Goal: Task Accomplishment & Management: Manage account settings

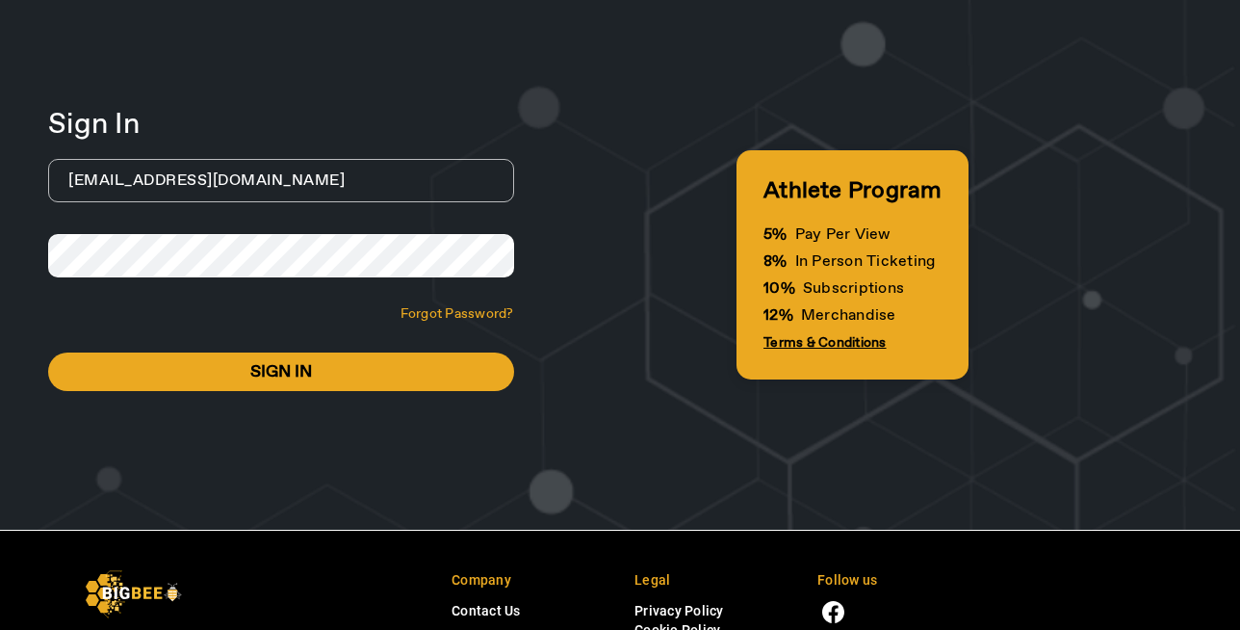
click at [848, 196] on h3 "Athlete Program" at bounding box center [853, 190] width 178 height 27
click at [856, 260] on p "8% In Person Ticketing" at bounding box center [853, 261] width 178 height 19
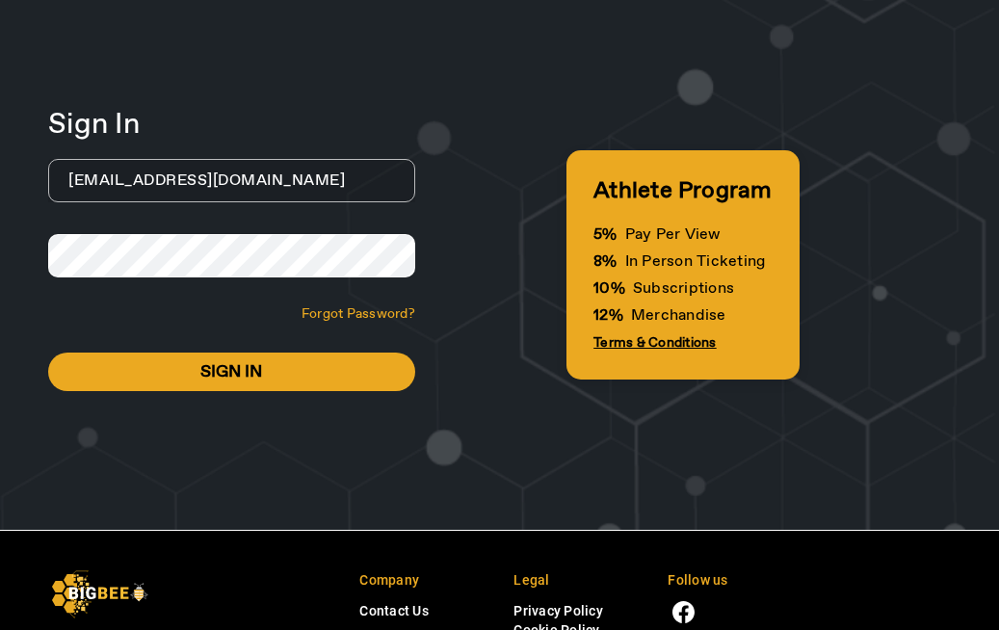
click at [263, 179] on input "omika@sharklasers.com" at bounding box center [231, 180] width 367 height 43
click at [405, 32] on div "Sign In omika@sharklasers.com Forgot Password? Sign In Athlete Program 5% Pay P…" at bounding box center [499, 265] width 999 height 530
click at [186, 338] on div "Sign In omika@sharklasers.com Please enter password Forgot Password? Sign In" at bounding box center [231, 253] width 367 height 275
click at [512, 144] on div "Athlete Program 5% Pay Per View 8% In Person Ticketing 10% Subscriptions 12% Me…" at bounding box center [682, 264] width 535 height 433
click at [274, 192] on input "omika@sharklasers.com" at bounding box center [231, 180] width 367 height 43
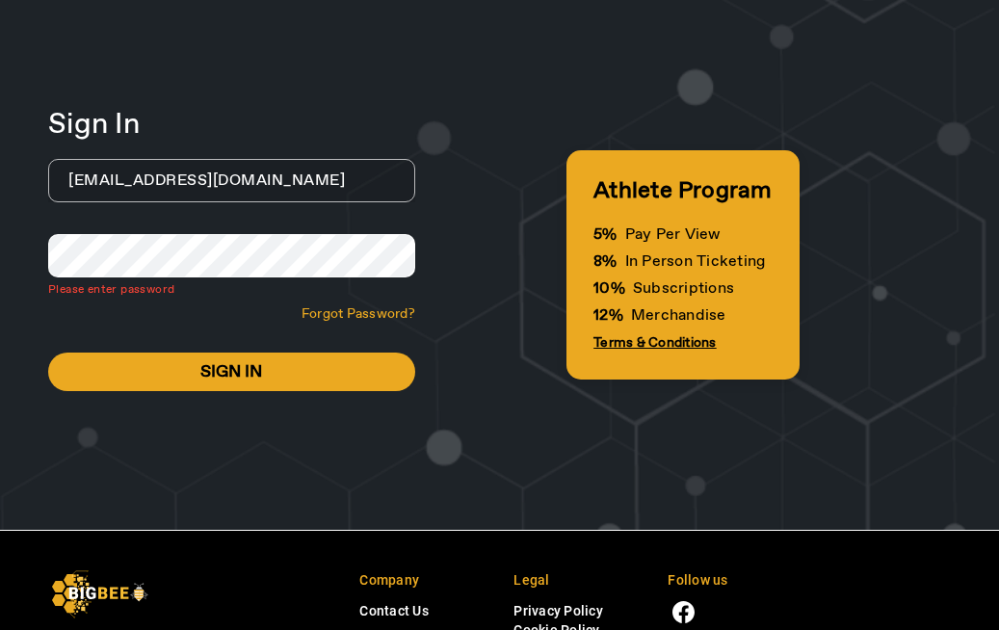
click at [274, 192] on input "omika@sharklasers.com" at bounding box center [231, 180] width 367 height 43
paste input "https://partner.bigbee.ai/affiliate-signin/LES6810TAJDN/58GIQ68I"
type input "omika@sharklasers.com"
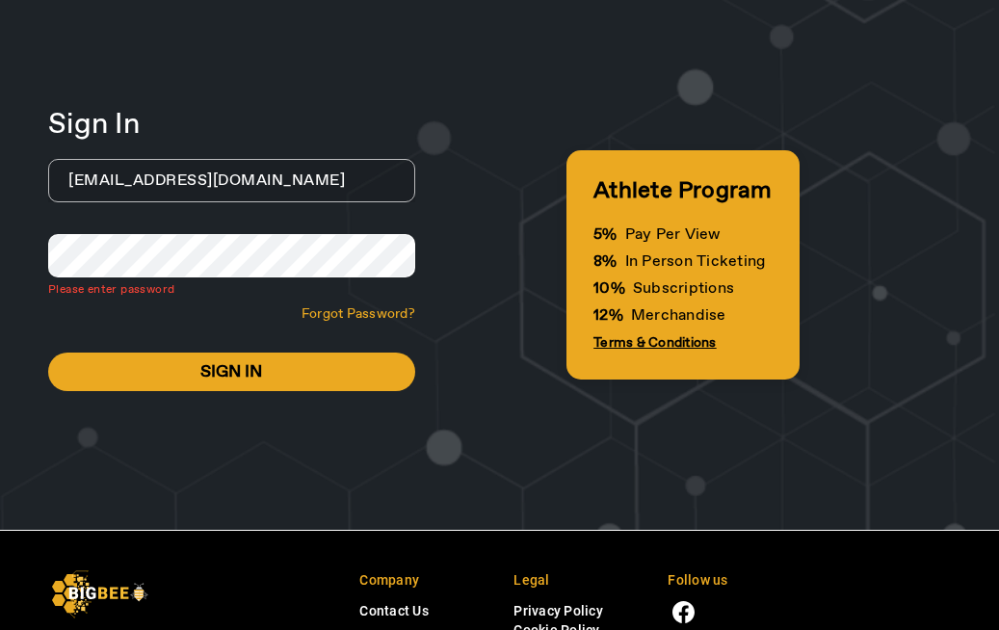
scroll to position [0, 0]
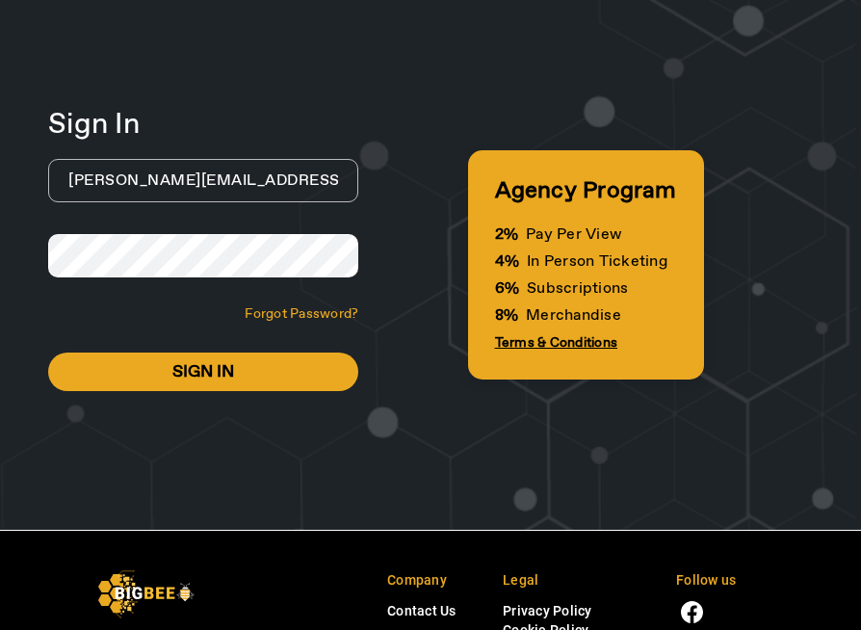
click at [416, 353] on div "Agency Program 2% Pay Per View 4% In Person Ticketing 6% Subscriptions 8% Merch…" at bounding box center [585, 264] width 455 height 433
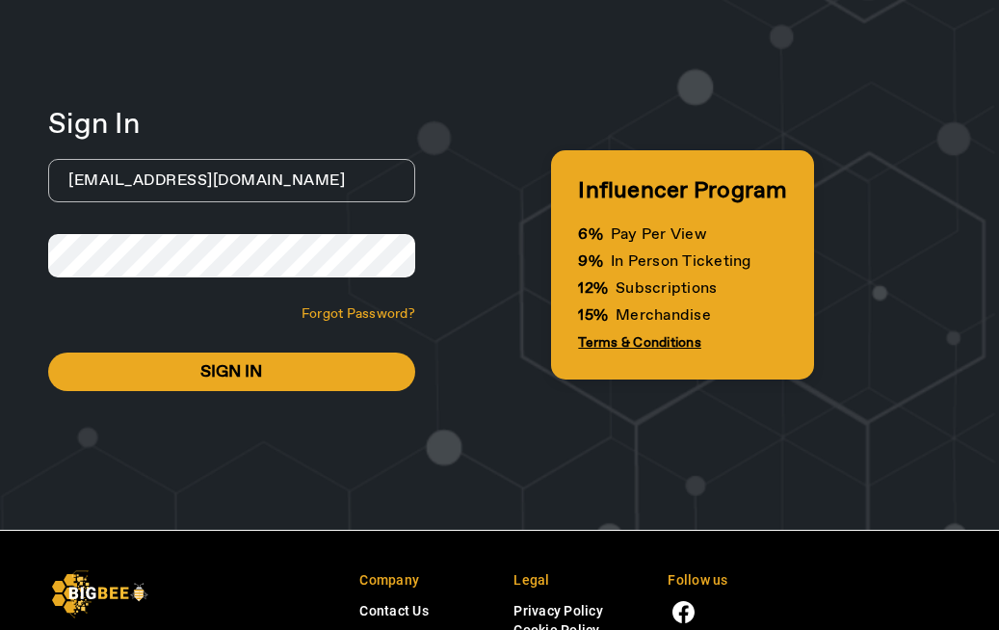
click at [337, 314] on span "Forgot Password?" at bounding box center [358, 313] width 114 height 17
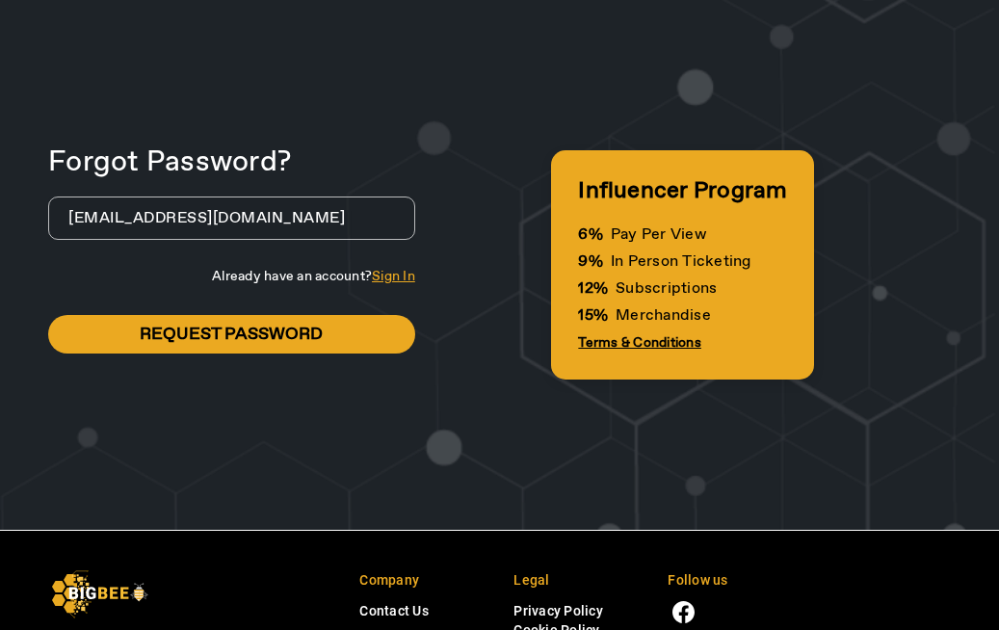
click at [91, 218] on input "[EMAIL_ADDRESS][DOMAIN_NAME]" at bounding box center [231, 217] width 367 height 43
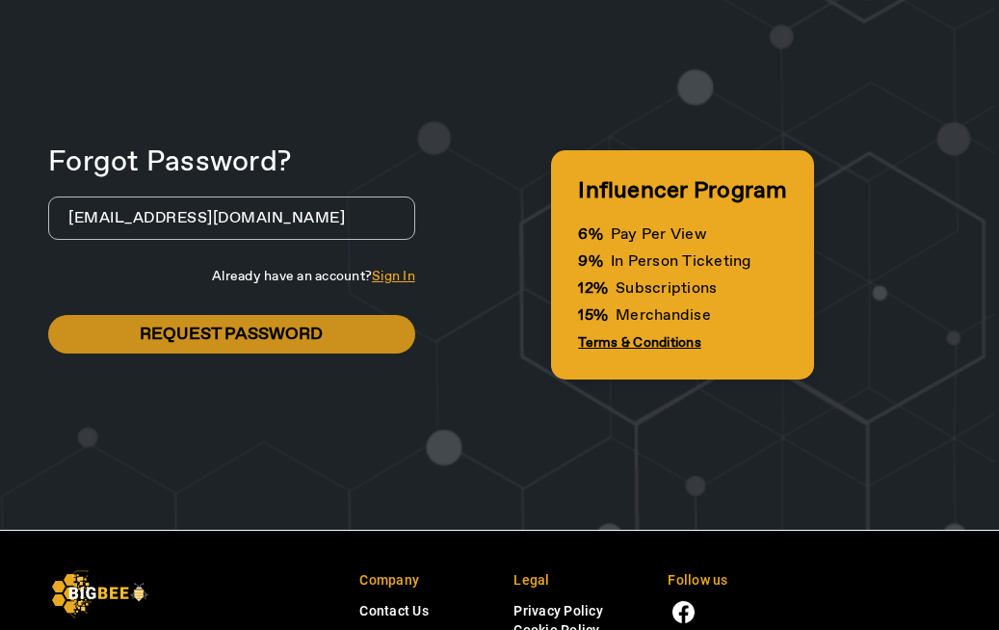
click at [330, 340] on span at bounding box center [231, 334] width 367 height 46
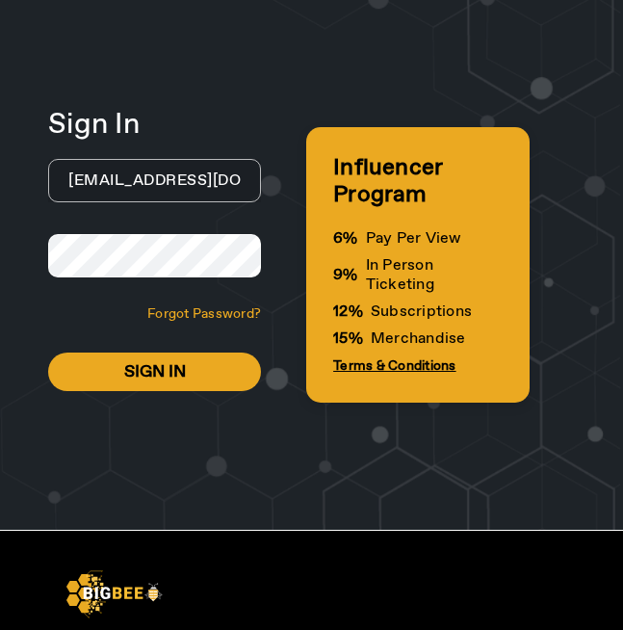
click at [175, 176] on input "[EMAIL_ADDRESS][DOMAIN_NAME]" at bounding box center [154, 180] width 213 height 43
click at [256, 127] on div "Sign In" at bounding box center [154, 125] width 213 height 19
click at [72, 183] on input "[EMAIL_ADDRESS][DOMAIN_NAME]" at bounding box center [154, 180] width 213 height 43
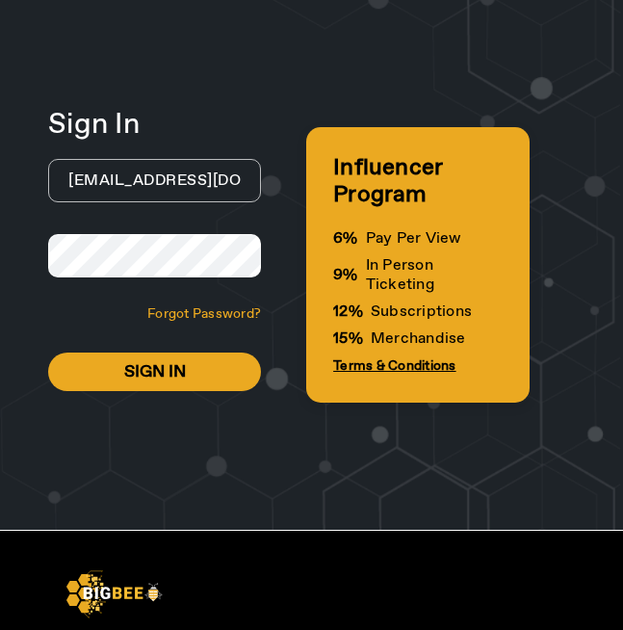
click at [231, 318] on span "Forgot Password?" at bounding box center [204, 313] width 114 height 17
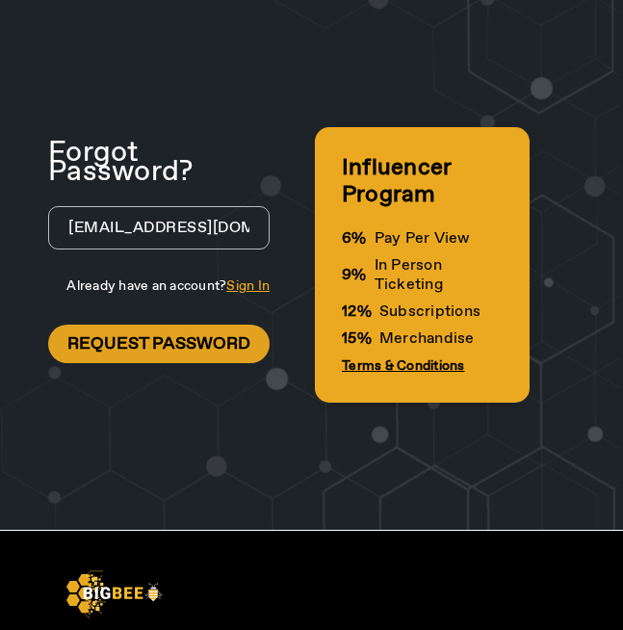
click at [234, 344] on span "Request Password" at bounding box center [158, 343] width 183 height 19
